Goal: Task Accomplishment & Management: Complete application form

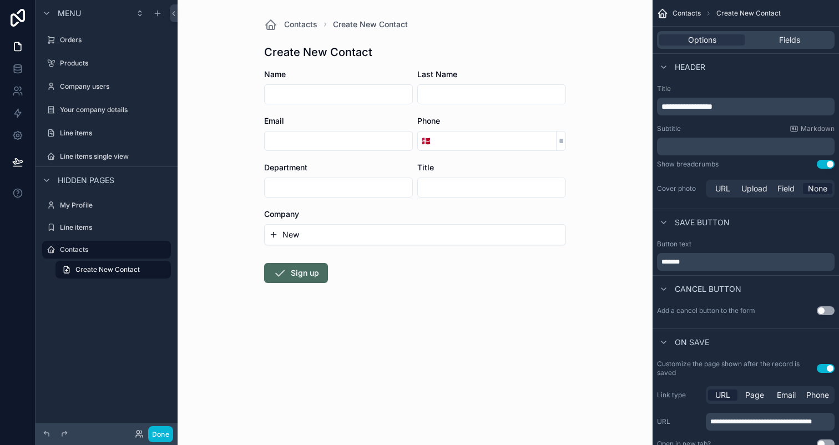
click at [366, 334] on form "Name Last Name Email Phone 🇩🇰 Department Title Company New Sign up" at bounding box center [415, 211] width 302 height 285
click at [162, 432] on button "Done" at bounding box center [160, 434] width 25 height 16
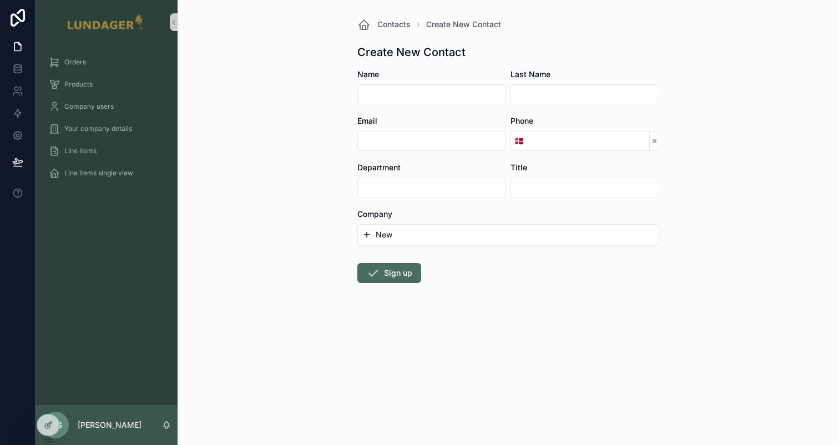
click at [313, 357] on div "Contacts Create New Contact Create New Contact Name Last Name Email Phone 🇩🇰 De…" at bounding box center [508, 222] width 661 height 445
click at [300, 149] on div "Contacts Create New Contact Create New Contact Name Last Name Email Phone 🇩🇰 De…" at bounding box center [508, 222] width 661 height 445
click at [272, 121] on div "Contacts Create New Contact Create New Contact Name Last Name Email Phone 🇩🇰 De…" at bounding box center [508, 222] width 661 height 445
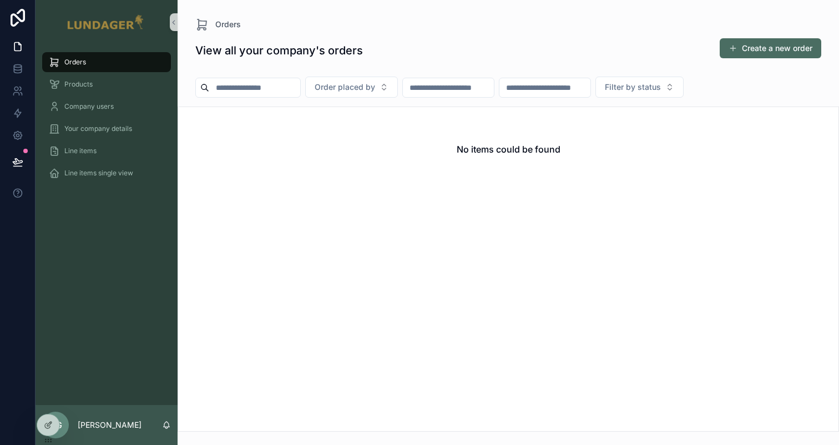
click at [371, 269] on div "No items could be found" at bounding box center [508, 269] width 661 height 325
click at [69, 62] on span "Orders" at bounding box center [75, 62] width 22 height 9
click at [80, 92] on div "Products" at bounding box center [106, 84] width 115 height 18
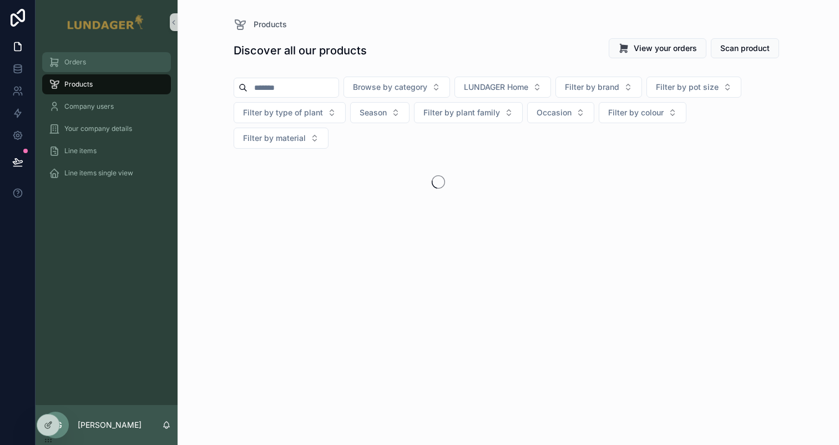
click at [80, 63] on span "Orders" at bounding box center [75, 62] width 22 height 9
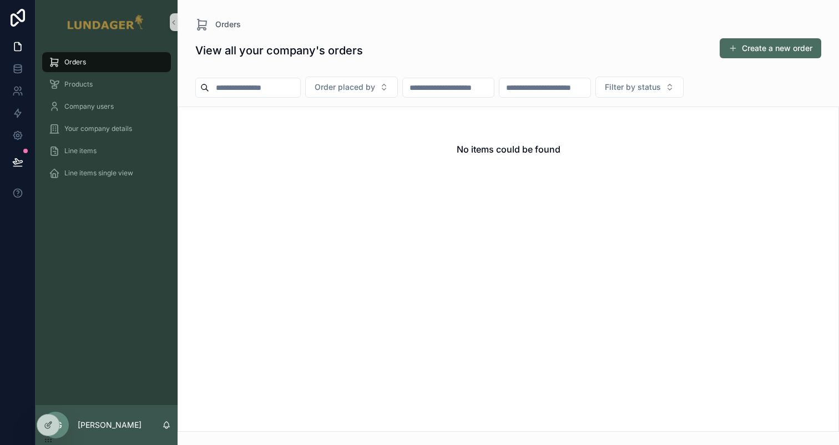
click at [464, 29] on div "Orders" at bounding box center [508, 24] width 626 height 13
